Goal: Information Seeking & Learning: Find specific page/section

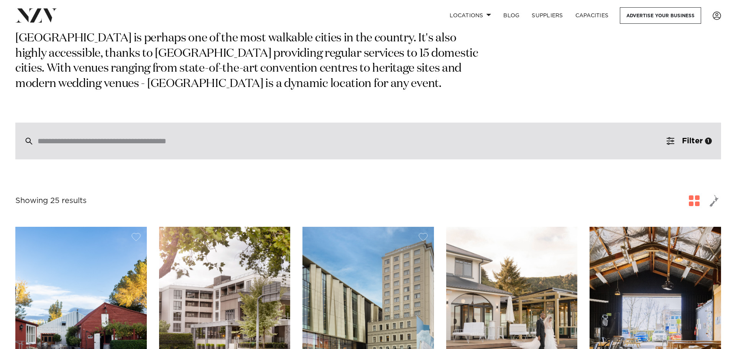
scroll to position [115, 0]
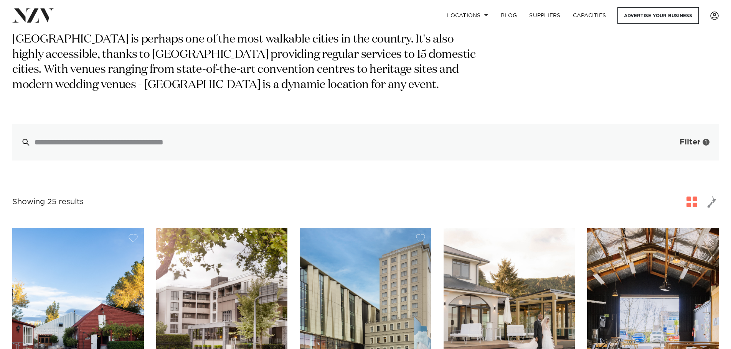
click at [666, 145] on span "button" at bounding box center [668, 142] width 8 height 8
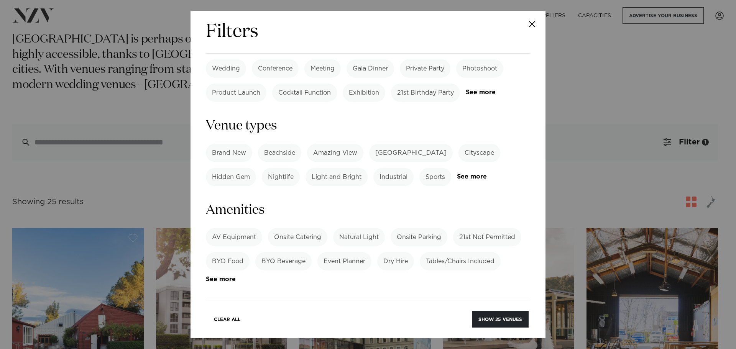
scroll to position [400, 0]
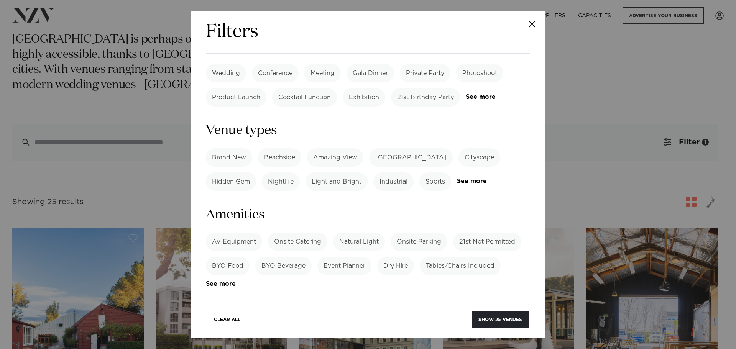
click at [231, 257] on label "BYO Food" at bounding box center [228, 266] width 44 height 18
click at [261, 257] on label "BYO Beverage" at bounding box center [283, 266] width 56 height 18
click at [495, 321] on button "Show 2 venues" at bounding box center [502, 319] width 54 height 16
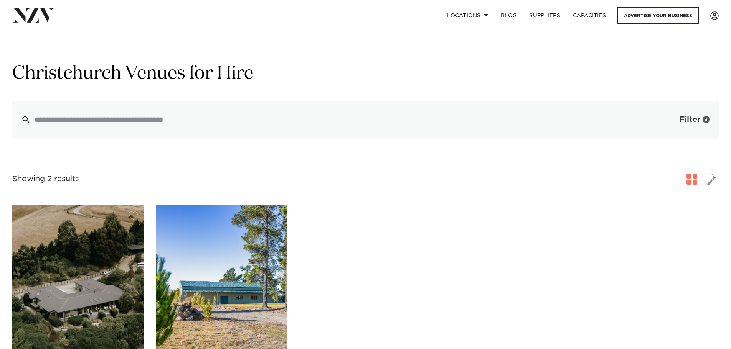
click at [667, 121] on span "button" at bounding box center [668, 120] width 8 height 8
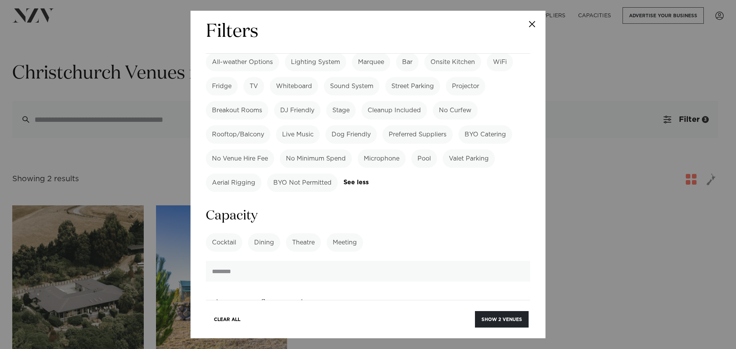
scroll to position [422, 0]
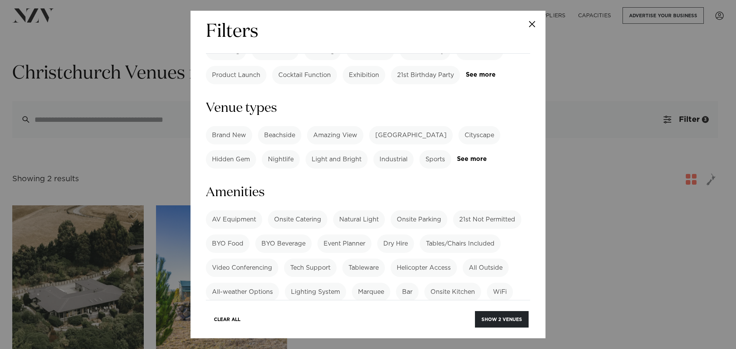
click at [283, 235] on label "BYO Beverage" at bounding box center [283, 244] width 56 height 18
click at [237, 235] on label "BYO Food" at bounding box center [228, 244] width 44 height 18
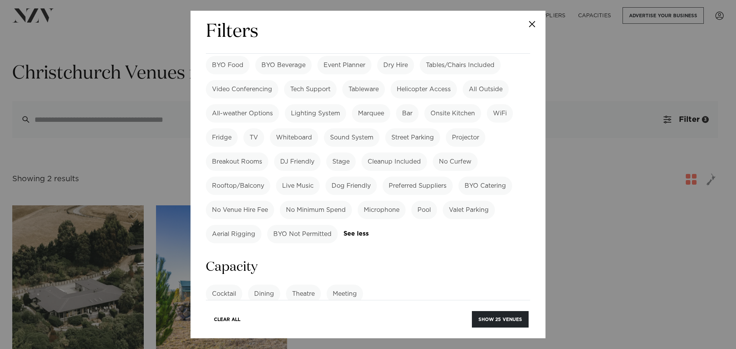
scroll to position [614, 0]
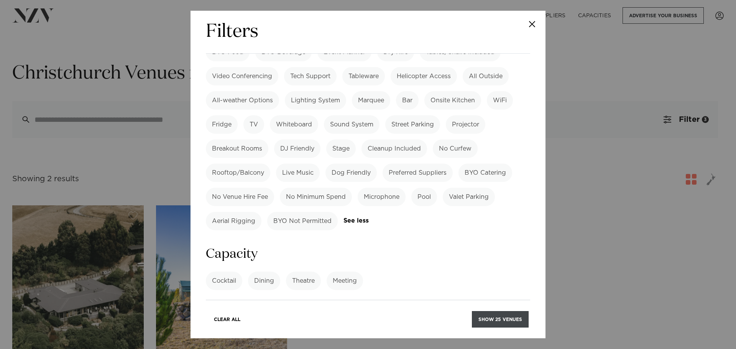
click at [495, 319] on button "Show 25 venues" at bounding box center [500, 319] width 57 height 16
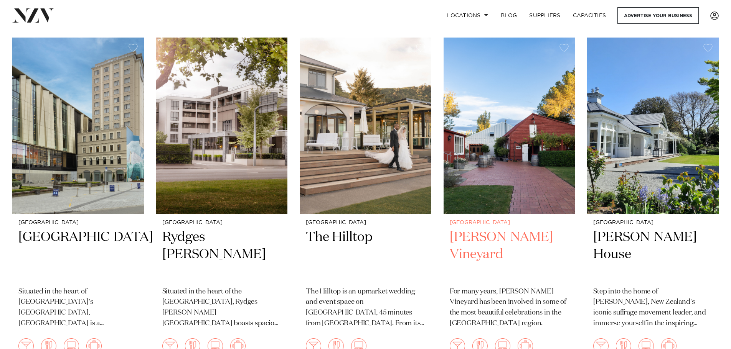
scroll to position [230, 0]
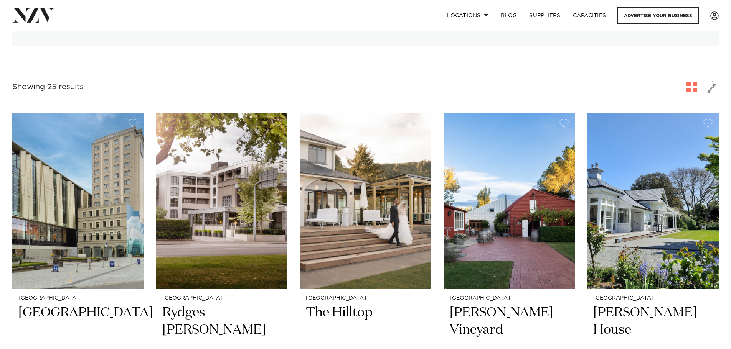
click at [689, 86] on span "button" at bounding box center [691, 87] width 11 height 11
click at [695, 88] on span "button" at bounding box center [691, 87] width 11 height 11
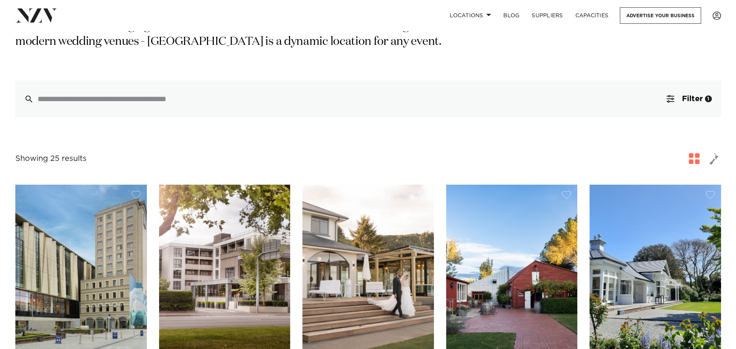
scroll to position [77, 0]
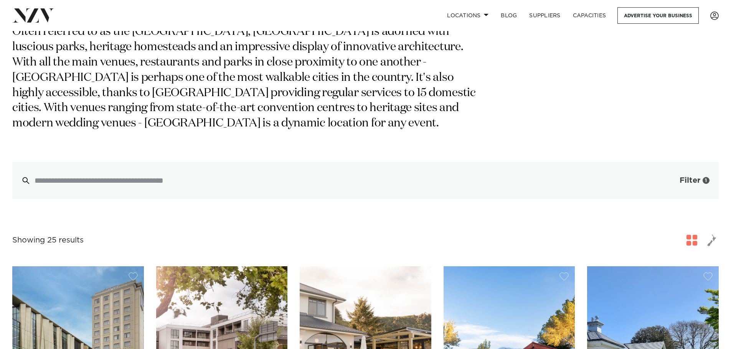
click at [683, 184] on span "Filter" at bounding box center [689, 181] width 21 height 8
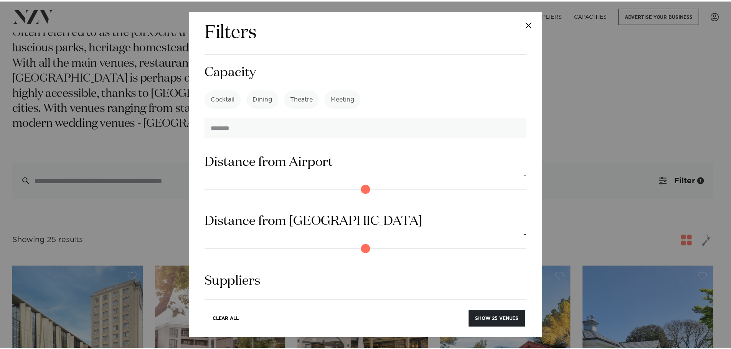
scroll to position [649, 0]
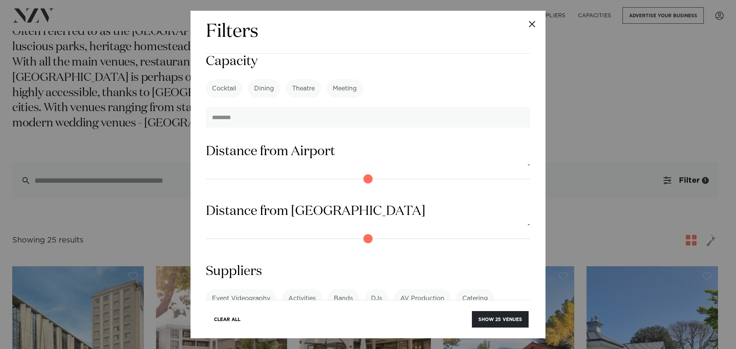
click at [601, 95] on div "Filters Search Type Venue Supplier See more Locations [GEOGRAPHIC_DATA] [GEOGRA…" at bounding box center [368, 174] width 736 height 349
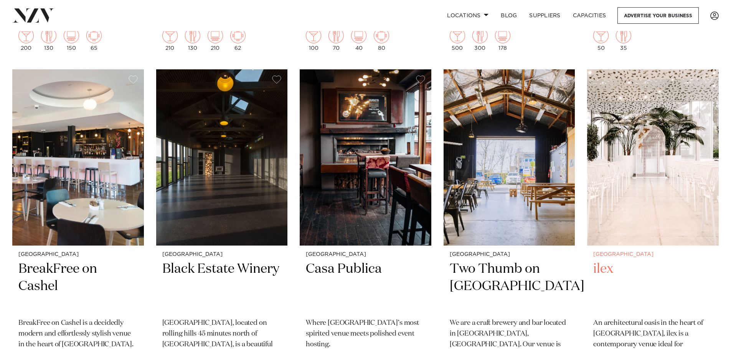
scroll to position [921, 0]
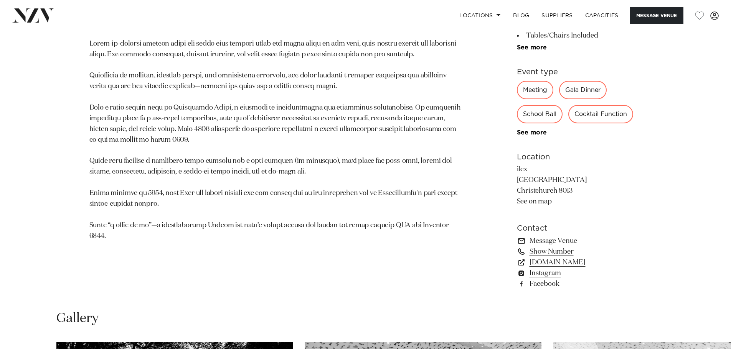
scroll to position [422, 0]
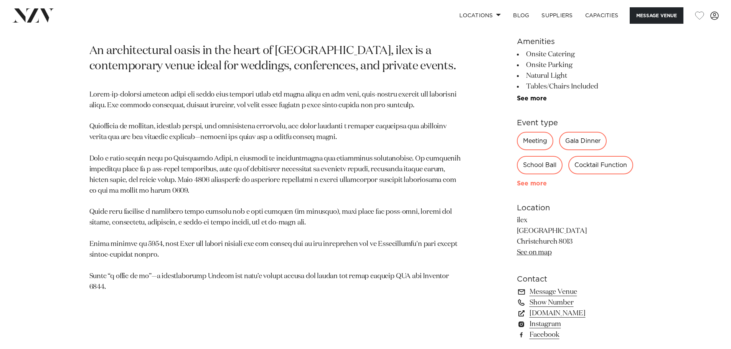
click at [527, 184] on link "See more" at bounding box center [547, 184] width 60 height 6
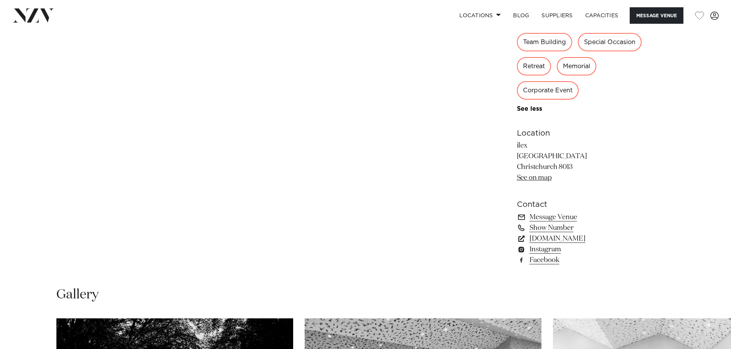
scroll to position [690, 0]
click at [544, 239] on link "goodcompany.nz" at bounding box center [579, 238] width 125 height 11
